Goal: Transaction & Acquisition: Purchase product/service

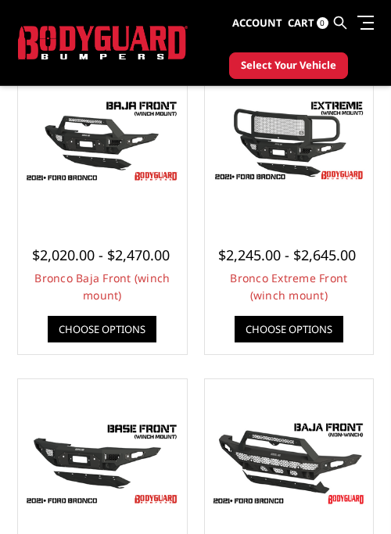
scroll to position [246, 0]
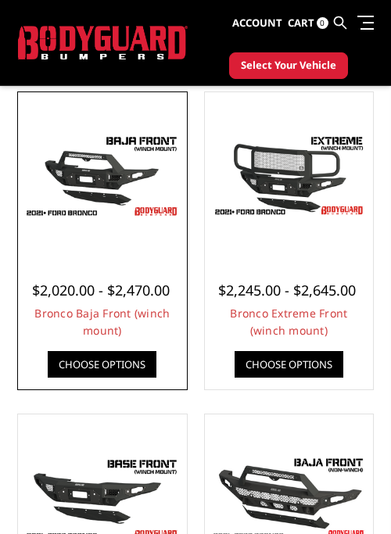
click at [125, 159] on img at bounding box center [102, 176] width 161 height 91
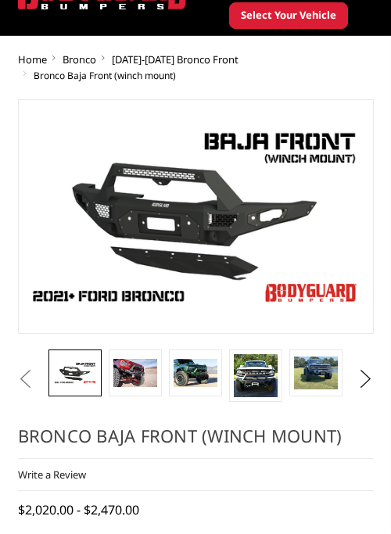
scroll to position [79, 0]
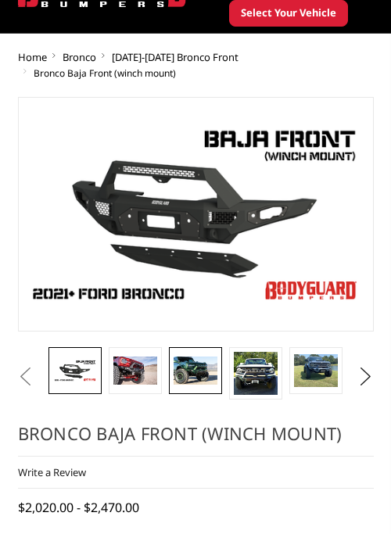
click at [195, 375] on img at bounding box center [195, 371] width 43 height 29
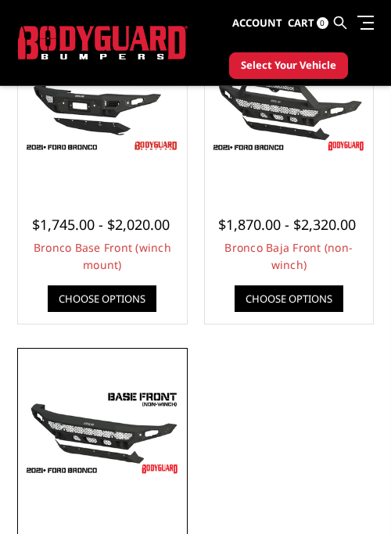
scroll to position [564, 0]
